Goal: Find specific fact: Find contact information

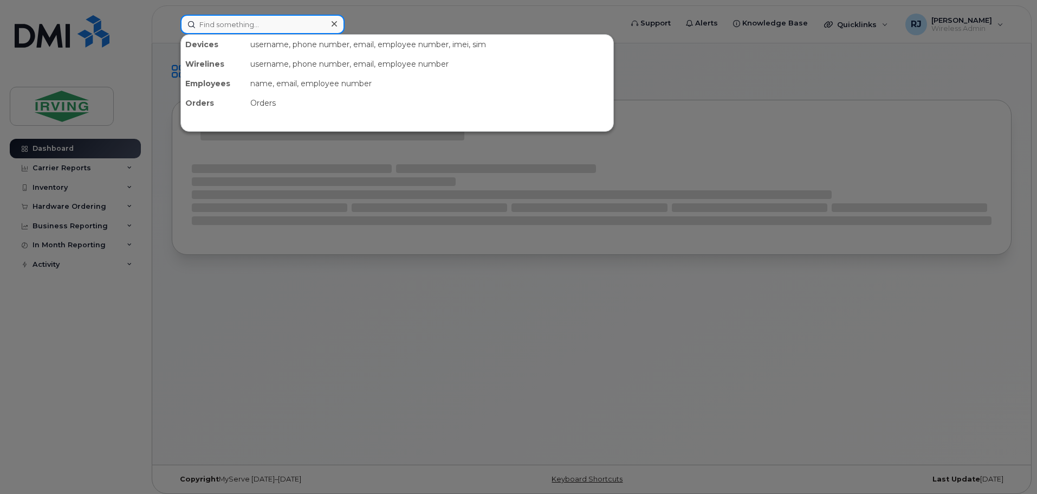
click at [263, 29] on input at bounding box center [262, 25] width 164 height 20
paste input "[PERSON_NAME]"
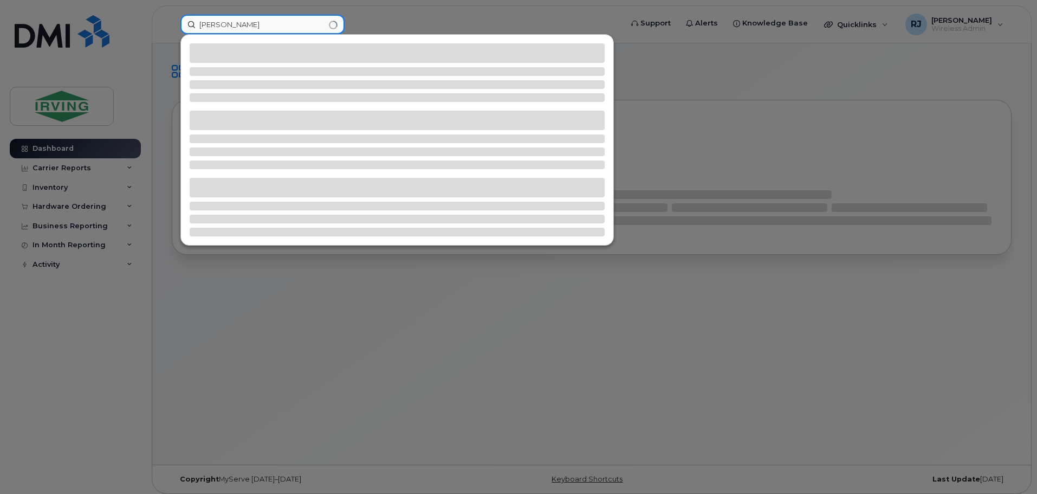
type input "[PERSON_NAME]"
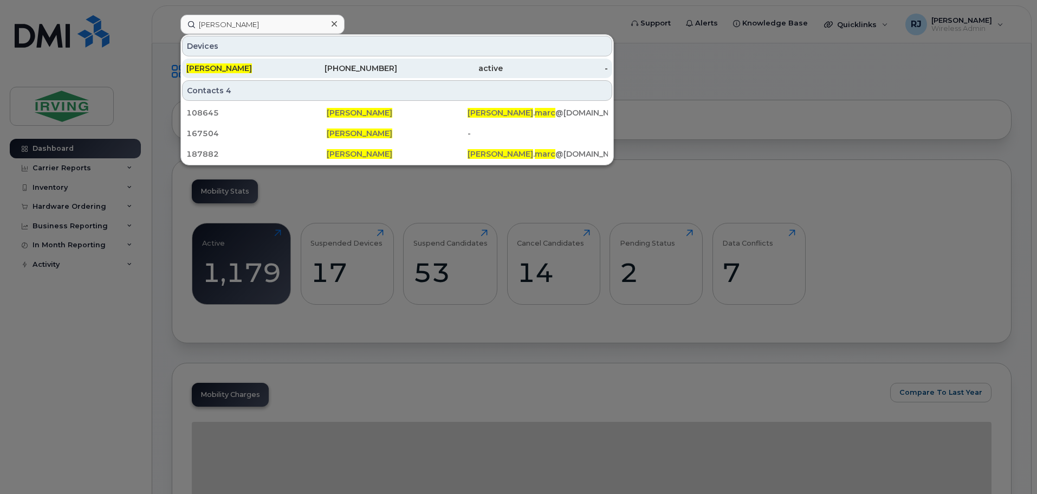
click at [223, 61] on div "Marc Gallant" at bounding box center [239, 69] width 106 height 20
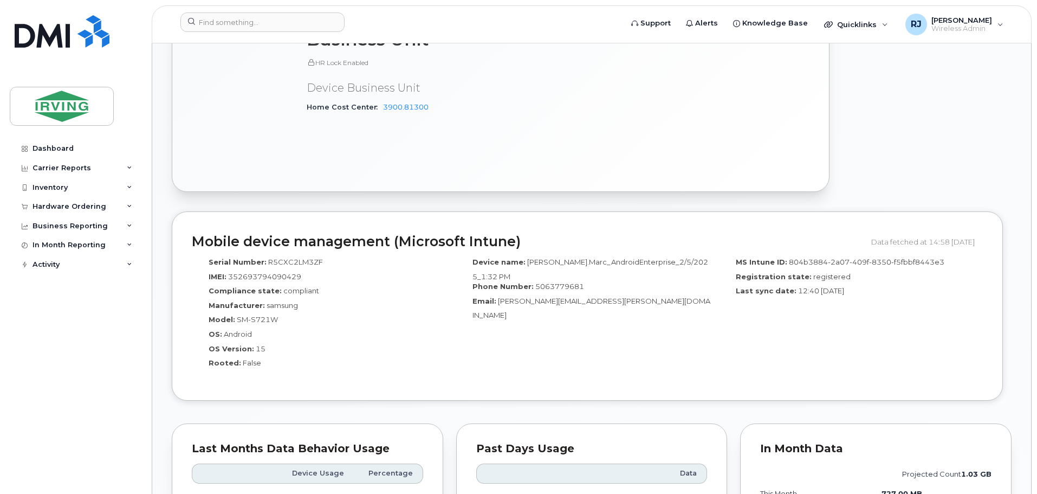
scroll to position [596, 0]
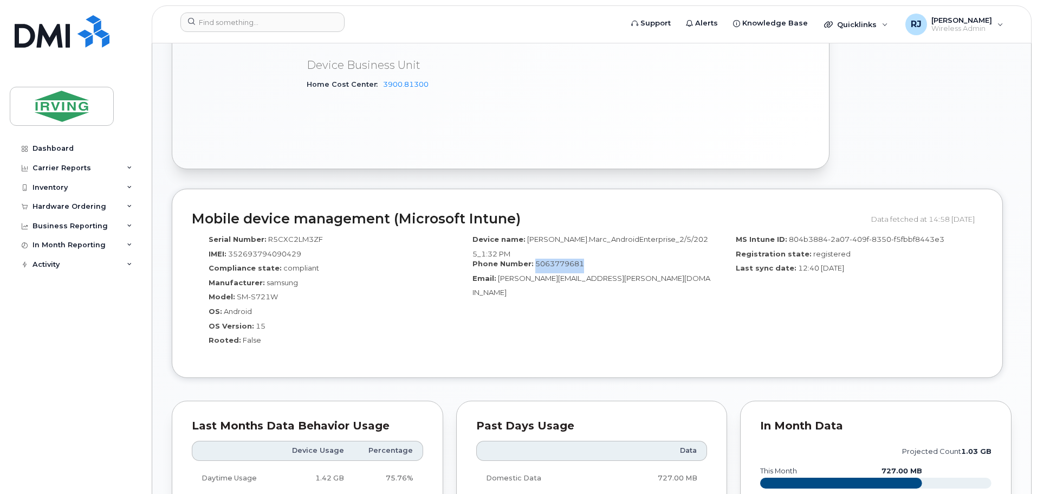
drag, startPoint x: 595, startPoint y: 243, endPoint x: 533, endPoint y: 247, distance: 62.4
click at [533, 258] on div "Phone Number: 5063779681" at bounding box center [588, 265] width 248 height 15
copy span "5063779681"
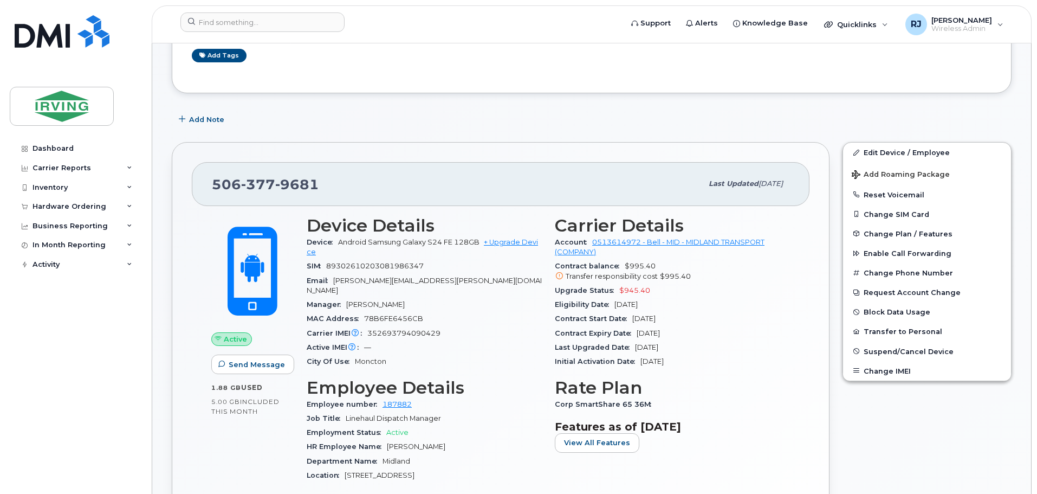
scroll to position [0, 0]
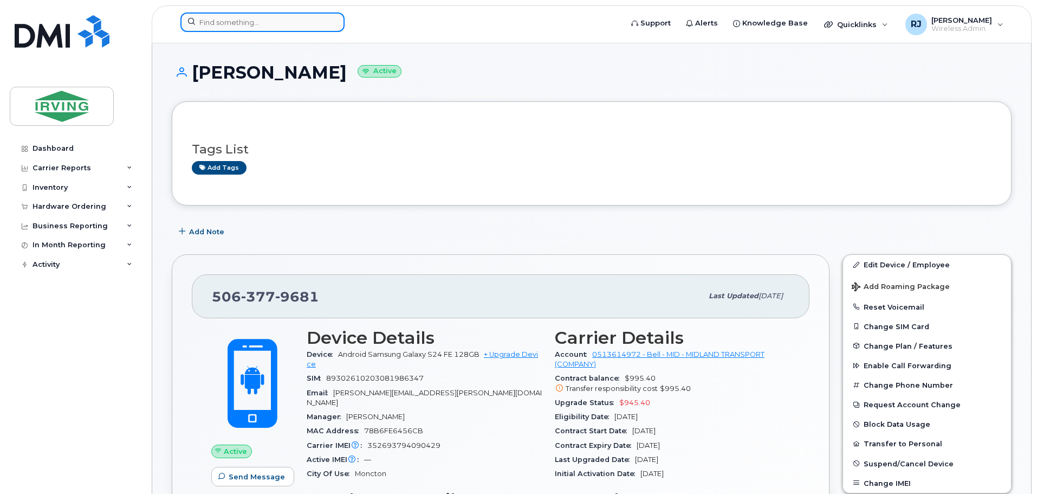
click at [258, 23] on input at bounding box center [262, 22] width 164 height 20
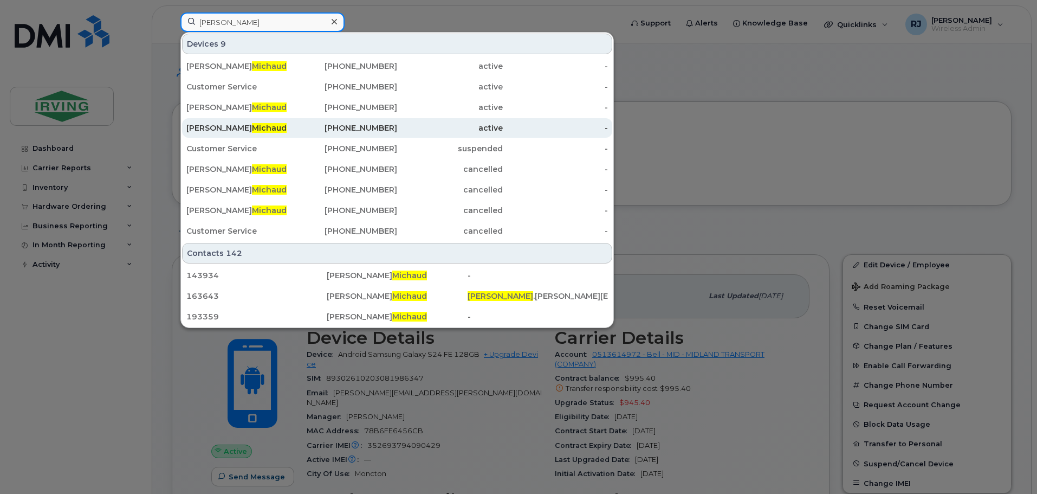
type input "michaud"
click at [241, 122] on div "Nicholas Michaud" at bounding box center [239, 128] width 106 height 20
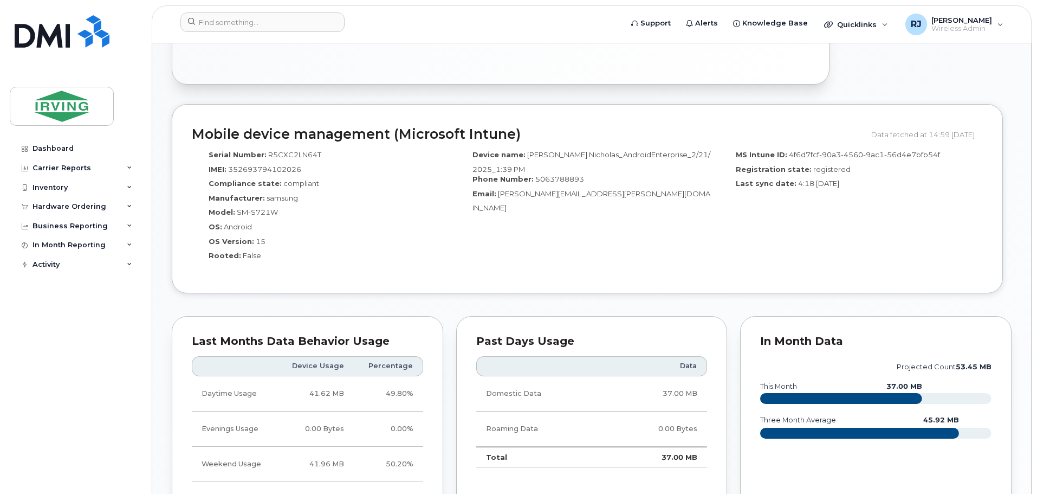
scroll to position [704, 0]
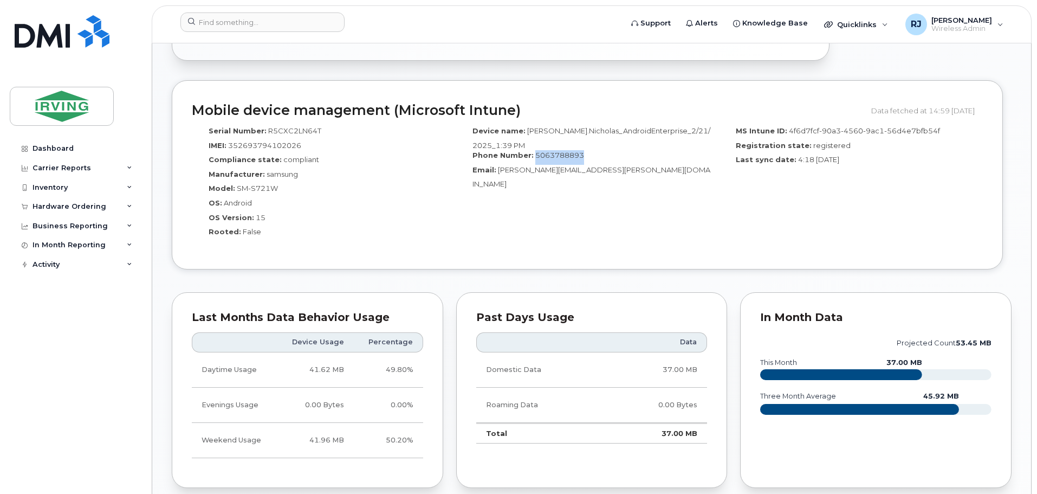
drag, startPoint x: 592, startPoint y: 146, endPoint x: 533, endPoint y: 145, distance: 58.5
click at [533, 150] on div "Phone Number: [PHONE_NUMBER]" at bounding box center [588, 157] width 248 height 15
copy span "5063788893"
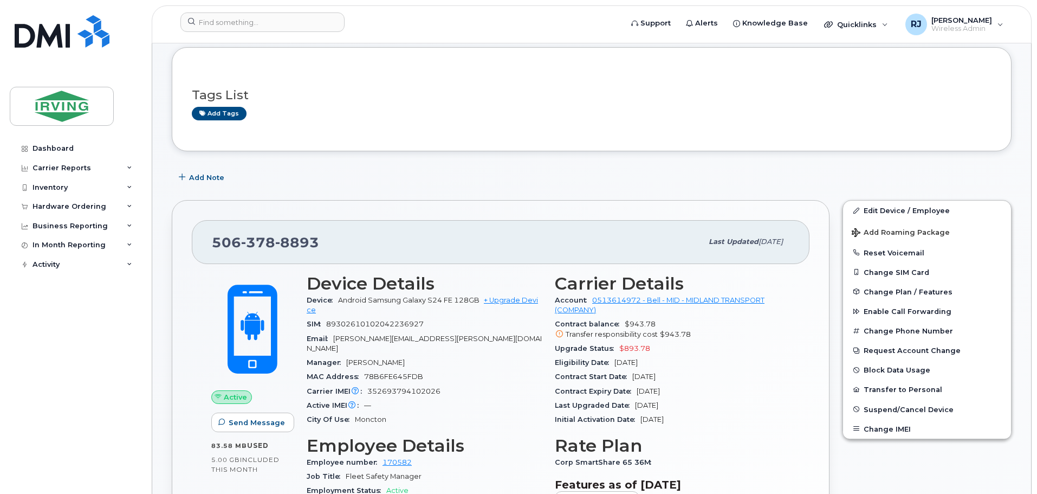
scroll to position [0, 0]
